Goal: Task Accomplishment & Management: Complete application form

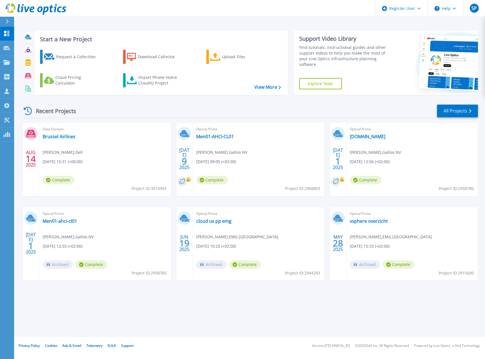
click at [103, 107] on div "Recent Projects All Projects" at bounding box center [250, 111] width 457 height 14
click at [8, 79] on icon at bounding box center [6, 76] width 5 height 5
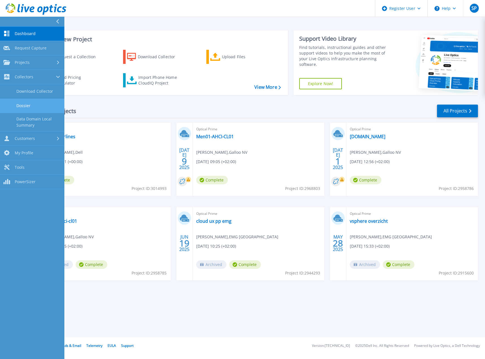
click at [33, 106] on link "Dossier" at bounding box center [32, 106] width 64 height 14
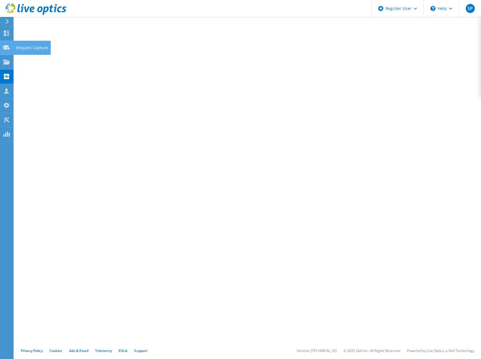
click at [7, 47] on use at bounding box center [6, 47] width 7 height 4
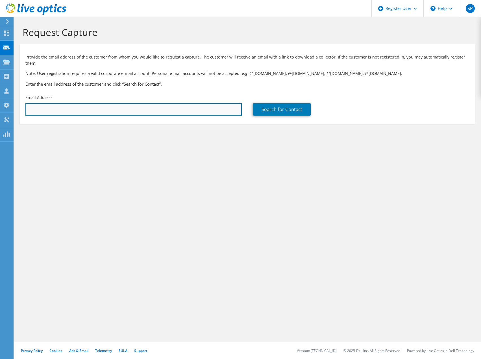
click at [54, 104] on input "text" at bounding box center [133, 109] width 216 height 12
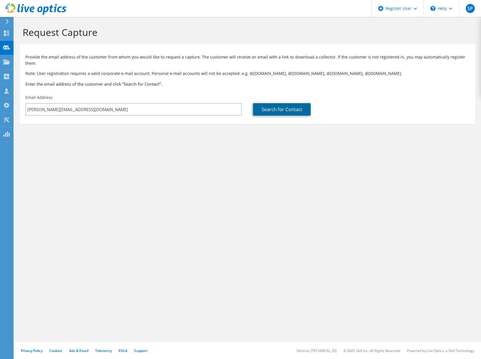
click at [269, 103] on link "Search for Contact" at bounding box center [282, 109] width 58 height 12
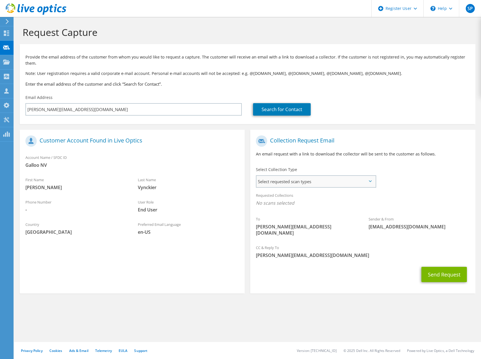
click at [312, 176] on span "Select requested scan types" at bounding box center [316, 181] width 119 height 11
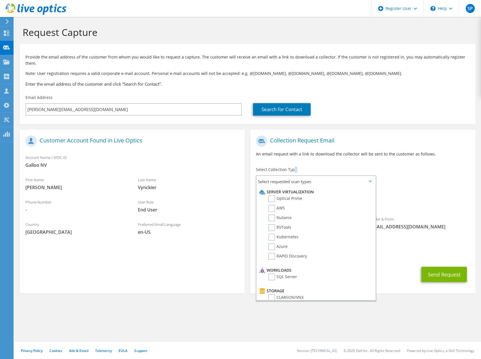
drag, startPoint x: 298, startPoint y: 162, endPoint x: 292, endPoint y: 162, distance: 6.0
click at [293, 167] on div "Select Collection Type Select requested scan types Server Virtualization Optica…" at bounding box center [316, 177] width 120 height 20
click at [292, 167] on label "Select Collection Type" at bounding box center [276, 170] width 41 height 6
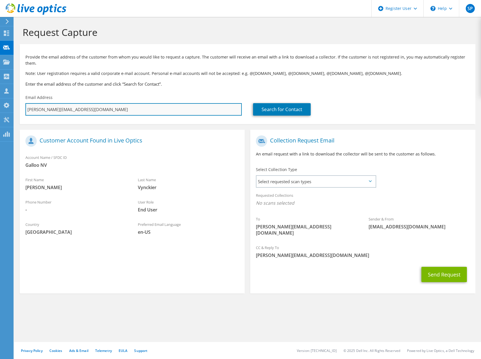
drag, startPoint x: 102, startPoint y: 106, endPoint x: 101, endPoint y: 103, distance: 3.0
click at [102, 105] on input "tom.vynckier@galloo.com" at bounding box center [133, 109] width 216 height 12
drag, startPoint x: 92, startPoint y: 102, endPoint x: 22, endPoint y: 105, distance: 70.1
click at [24, 105] on div "Email Address tom.vynckier@galloo.com" at bounding box center [134, 105] width 228 height 27
paste input "koen.dejonghe@rgfstaffing.be"
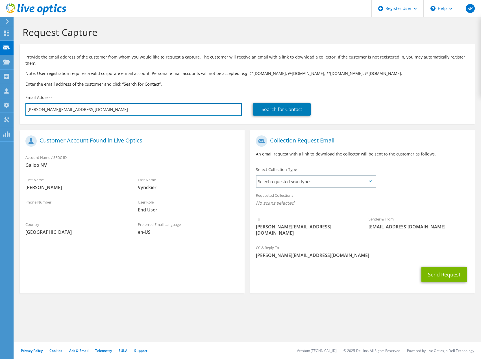
type input "koen.dejonghe@rgfstaffing.be"
type input "Select"
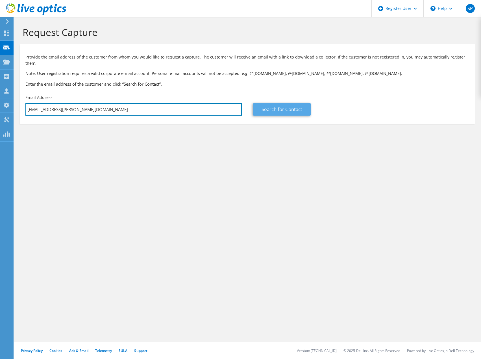
type input "koen.dejonghe@rgfstaffing.be"
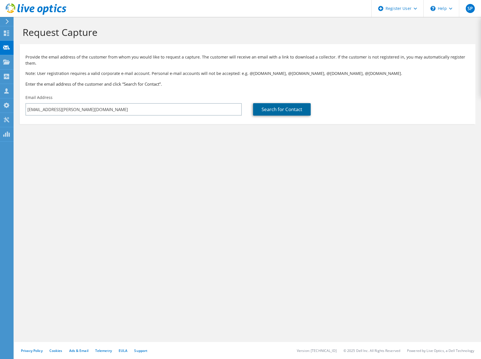
click at [282, 103] on link "Search for Contact" at bounding box center [282, 109] width 58 height 12
type input "RGF STAFFING BELGIUM"
type input "Koen"
type input "De Jonghe"
type input "Belgium"
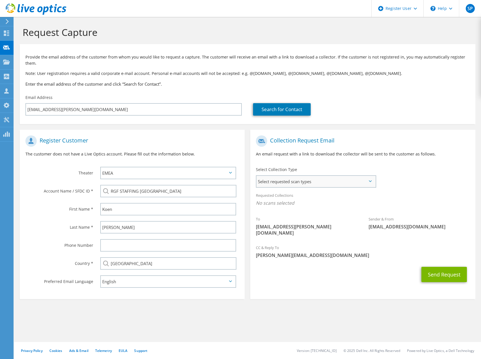
click at [288, 176] on span "Select requested scan types" at bounding box center [316, 181] width 119 height 11
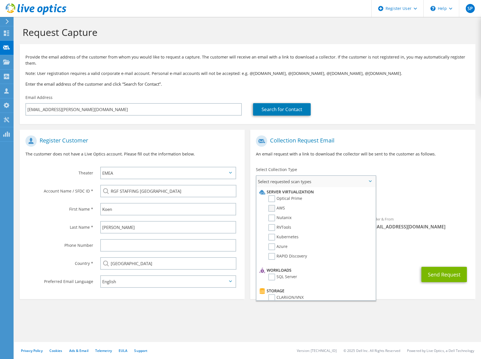
click at [271, 205] on label "AWS" at bounding box center [276, 208] width 17 height 7
click at [0, 0] on input "AWS" at bounding box center [0, 0] width 0 height 0
click at [387, 193] on div "Requested Collections No scans selected AWS" at bounding box center [362, 200] width 225 height 23
